Goal: Information Seeking & Learning: Learn about a topic

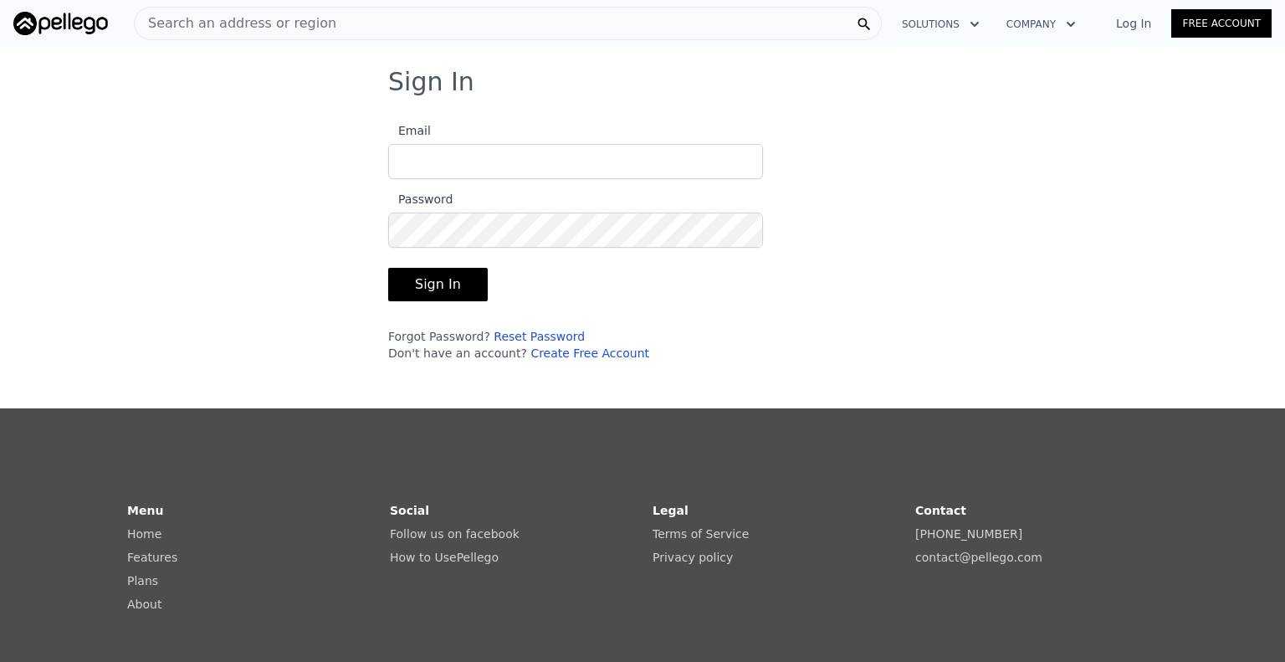
click at [502, 176] on input "Email" at bounding box center [575, 161] width 375 height 35
type input "[EMAIL_ADDRESS][DOMAIN_NAME]"
click at [388, 268] on button "Sign In" at bounding box center [438, 284] width 100 height 33
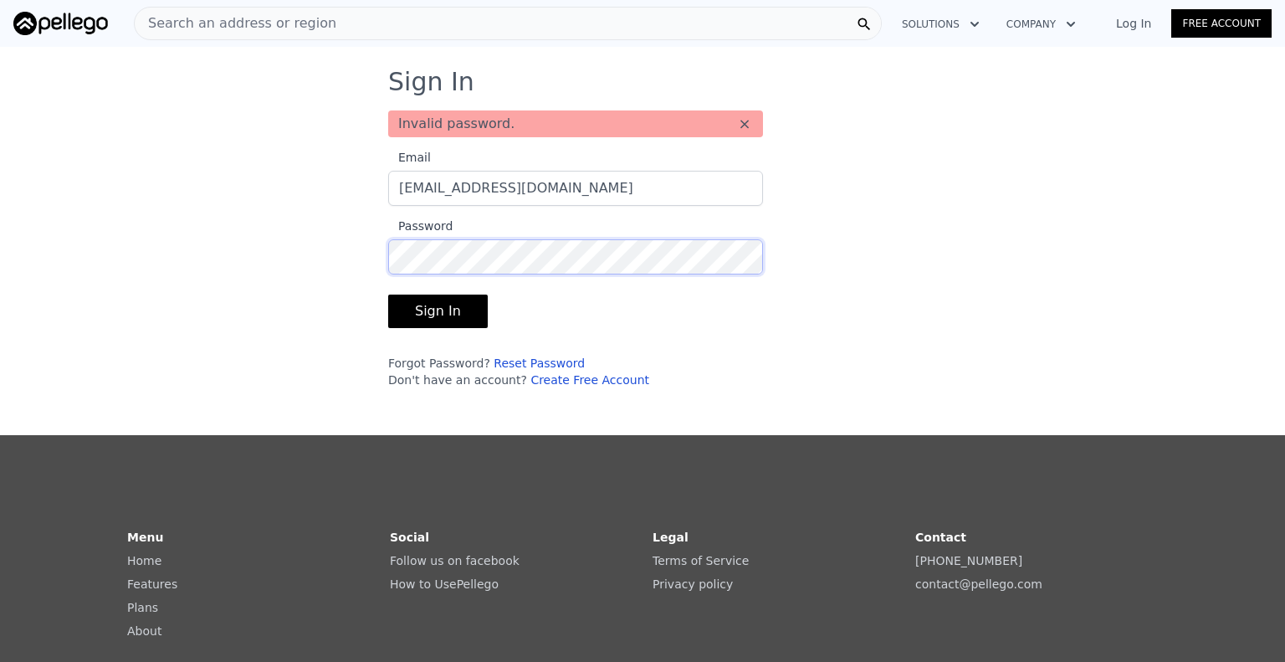
click at [388, 294] on button "Sign In" at bounding box center [438, 310] width 100 height 33
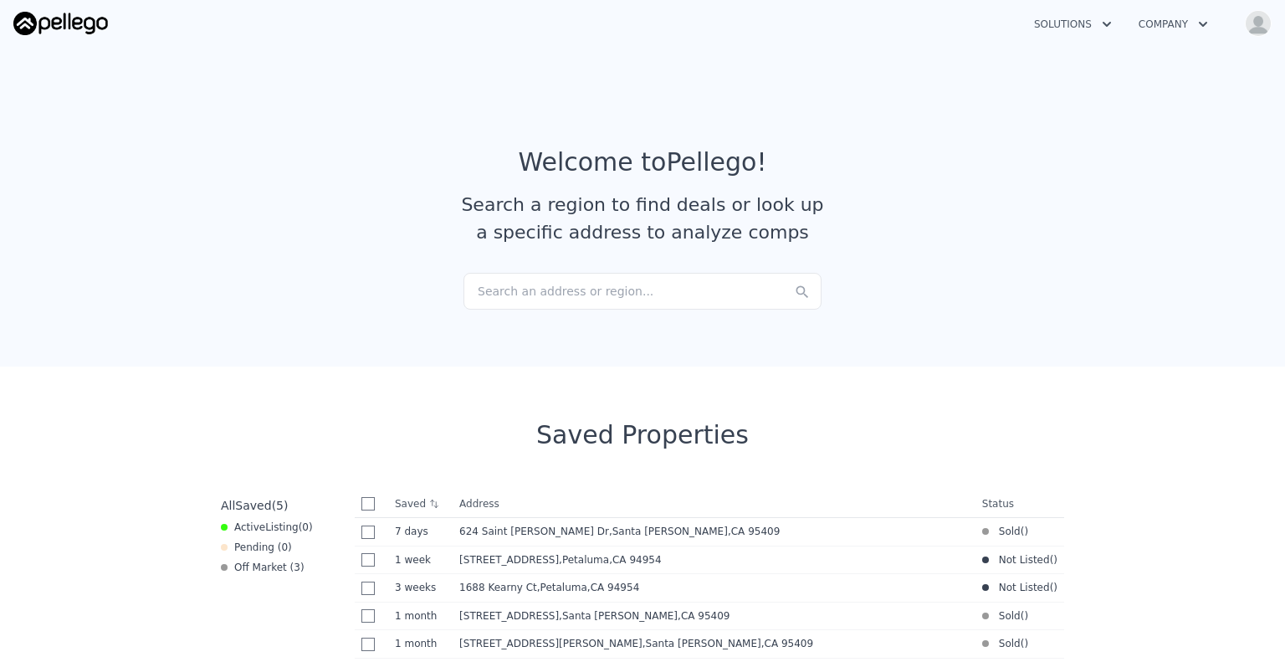
click at [633, 284] on div "Search an address or region..." at bounding box center [642, 291] width 358 height 37
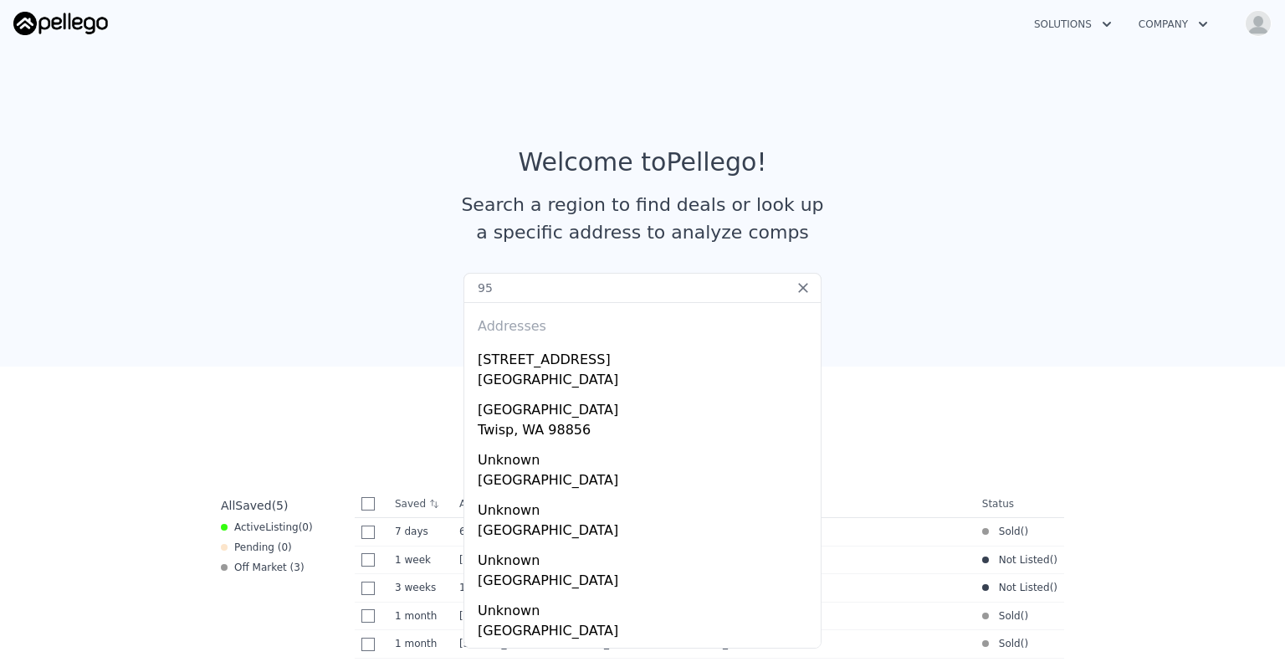
type input "9"
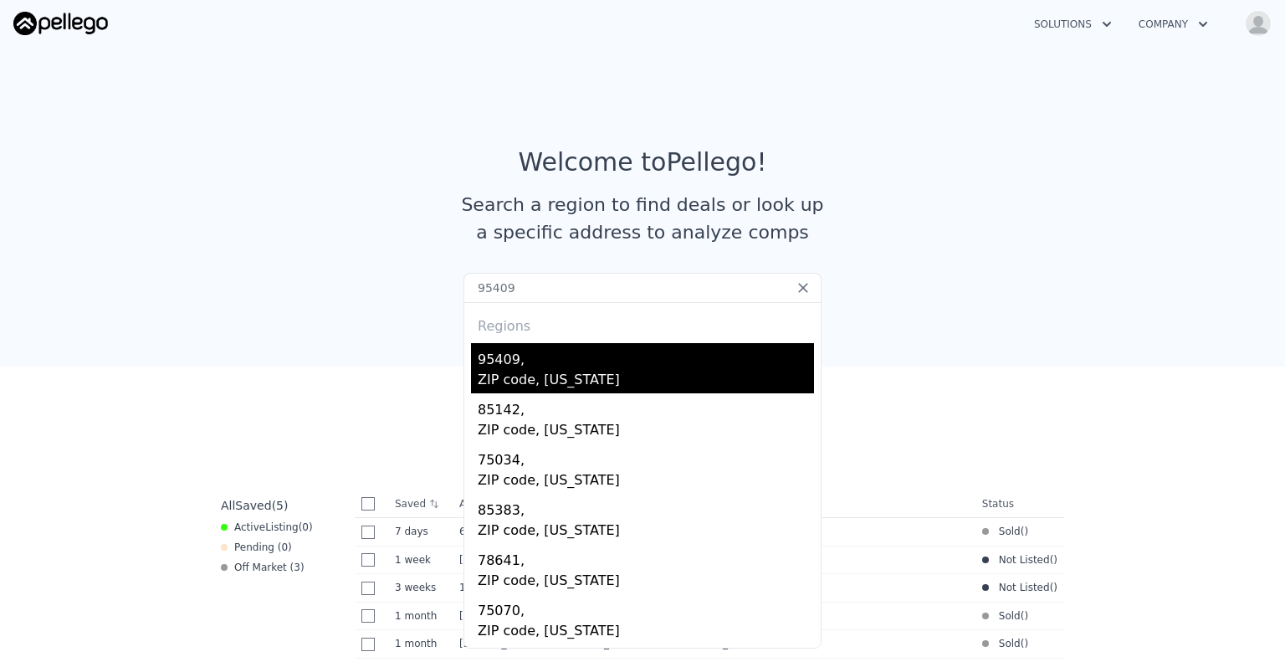
type input "95409"
click at [524, 354] on div "95409," at bounding box center [646, 356] width 336 height 27
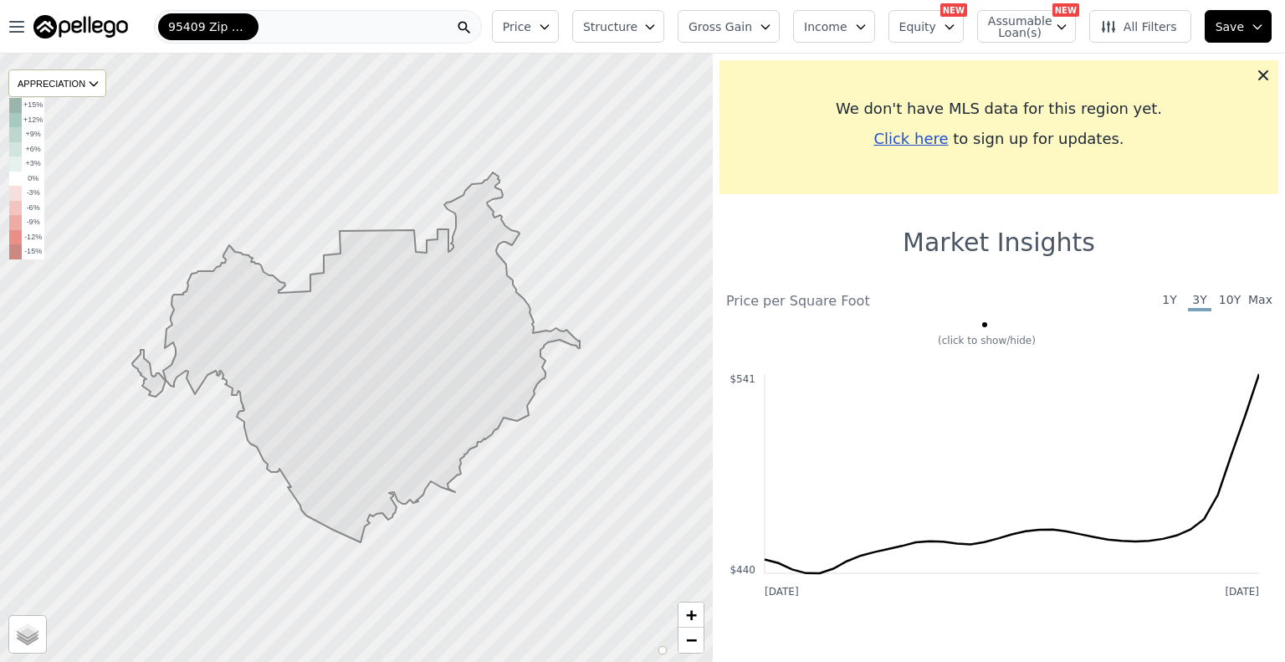
drag, startPoint x: 367, startPoint y: 229, endPoint x: 395, endPoint y: 377, distance: 150.6
click at [0, 54] on div at bounding box center [0, 54] width 0 height 0
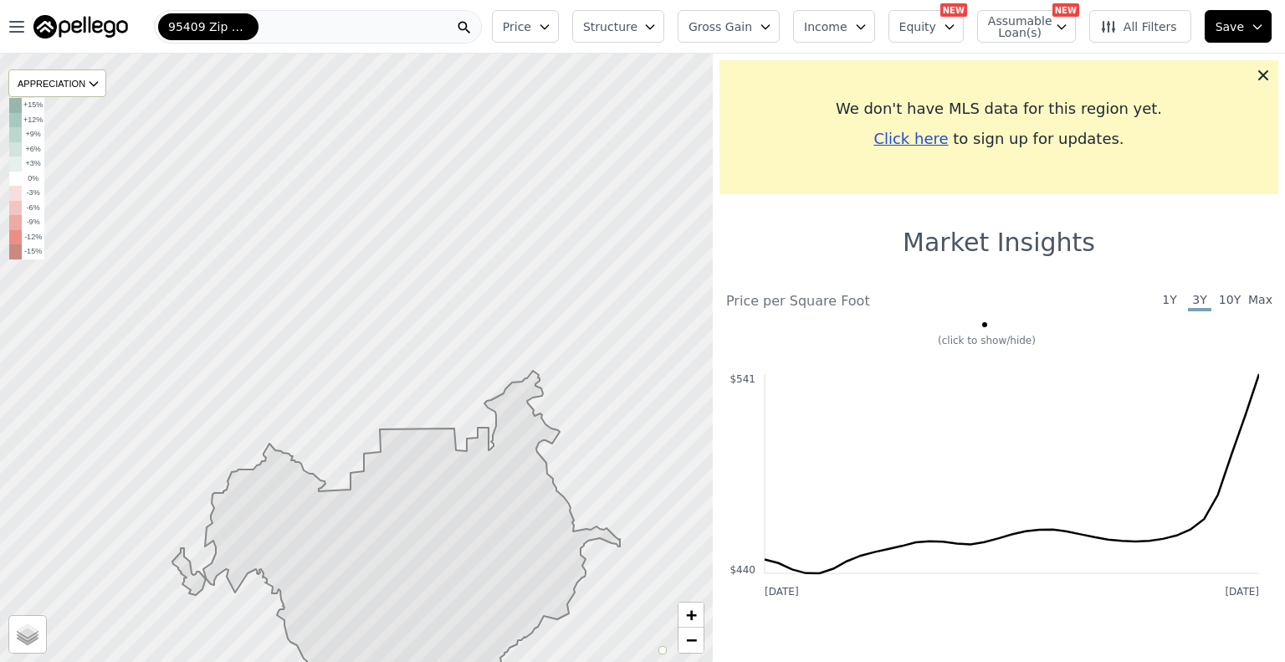
drag, startPoint x: 395, startPoint y: 377, endPoint x: 527, endPoint y: 170, distance: 246.0
drag, startPoint x: 527, startPoint y: 170, endPoint x: 422, endPoint y: 338, distance: 198.4
click at [422, 338] on div at bounding box center [356, 356] width 855 height 729
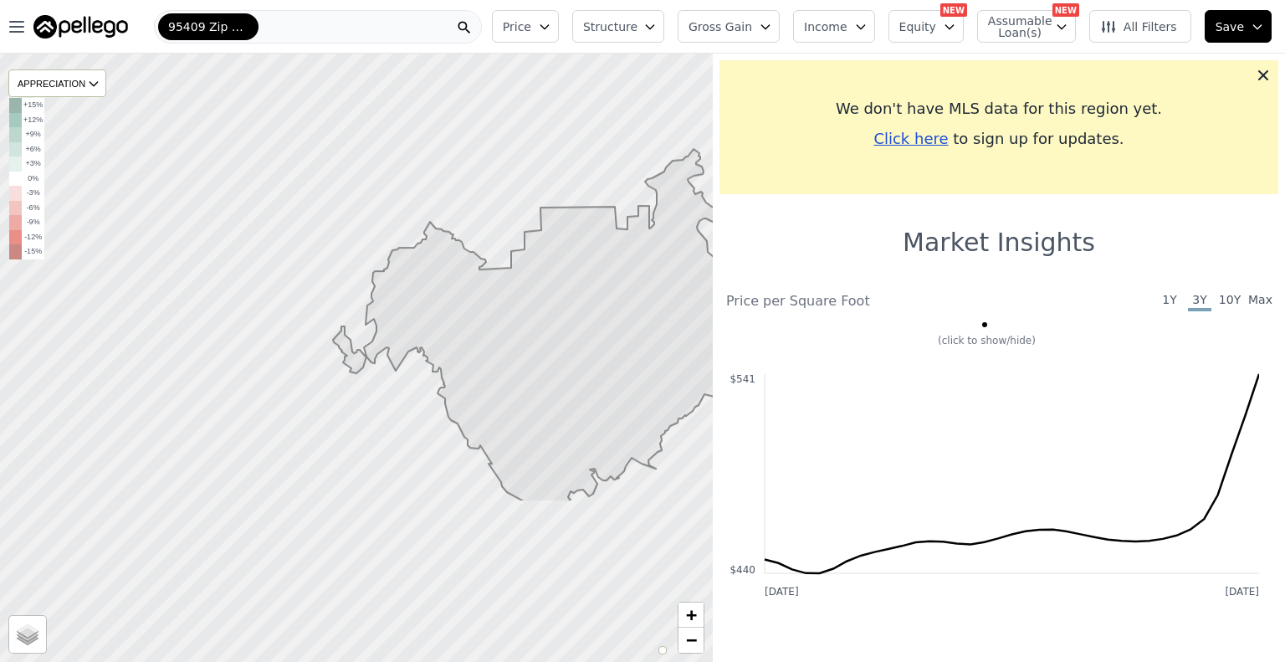
drag, startPoint x: 377, startPoint y: 417, endPoint x: 550, endPoint y: 186, distance: 288.7
click at [550, 186] on div at bounding box center [356, 356] width 855 height 729
click at [238, 23] on span "95409 Zip Code" at bounding box center [208, 26] width 80 height 17
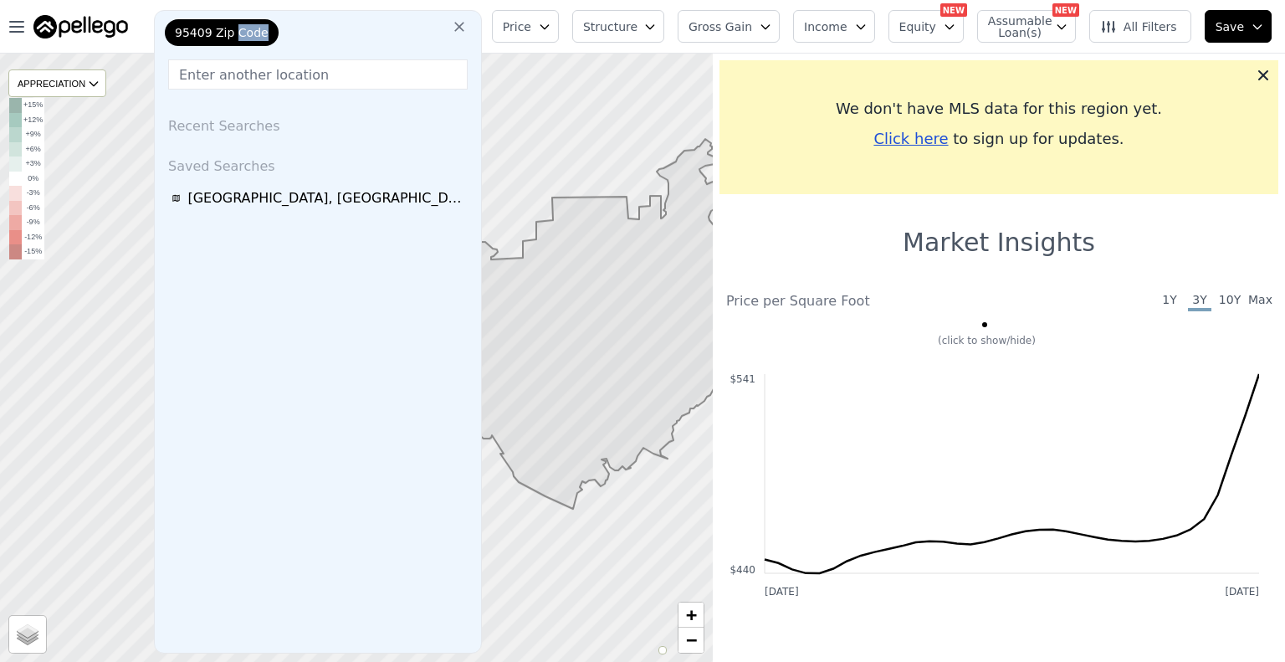
click at [238, 23] on div "95409 Zip Code" at bounding box center [222, 32] width 114 height 27
click at [464, 28] on icon at bounding box center [459, 27] width 10 height 10
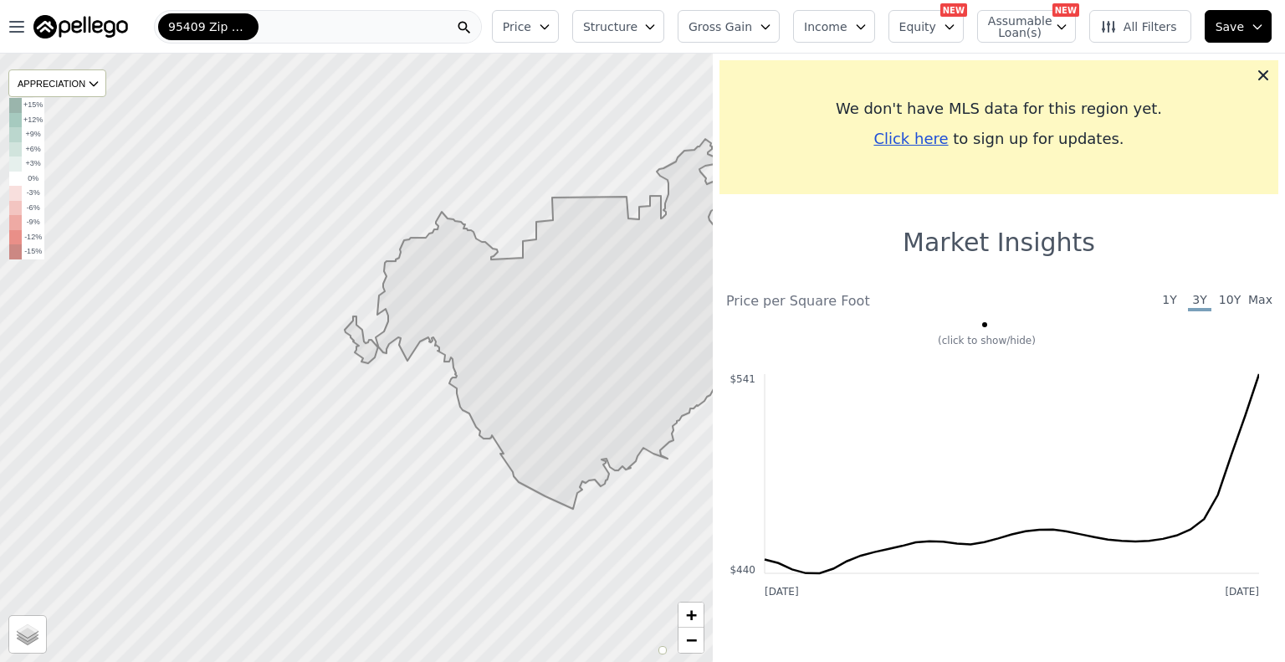
click at [192, 16] on div "95409 Zip Code" at bounding box center [208, 26] width 100 height 27
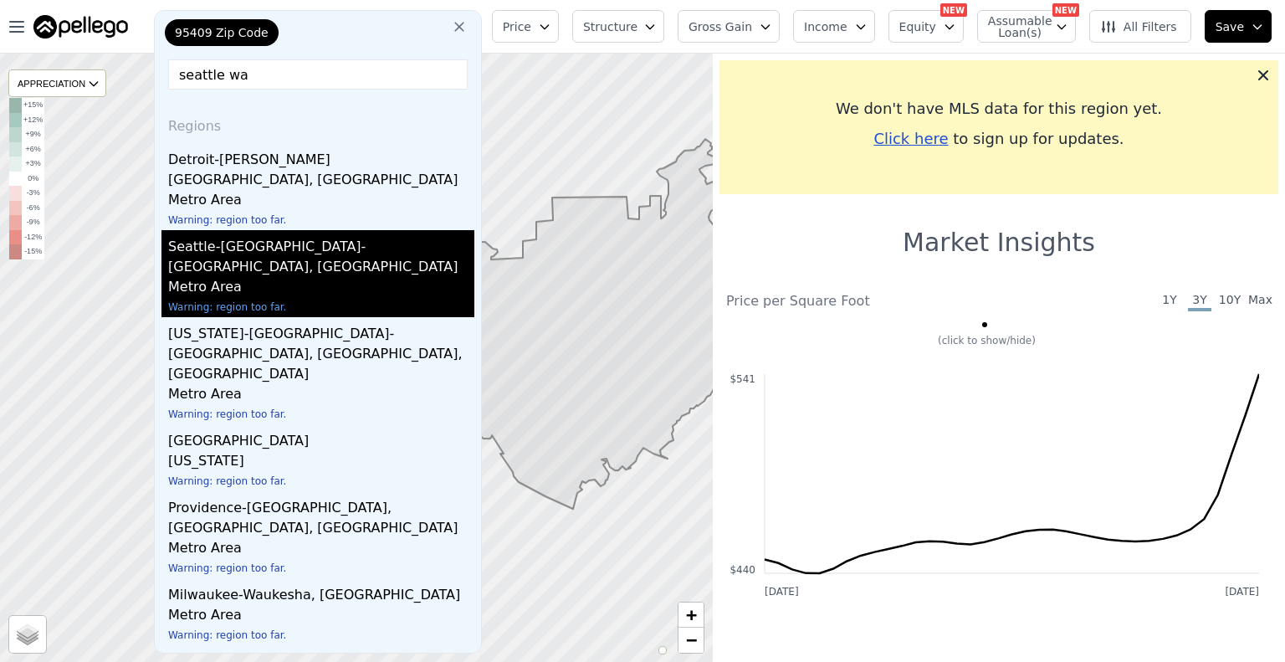
type input "seattle wa"
click at [335, 230] on div "Seattle-Tacoma-Bellevue, WA" at bounding box center [321, 253] width 306 height 47
